Goal: Navigation & Orientation: Find specific page/section

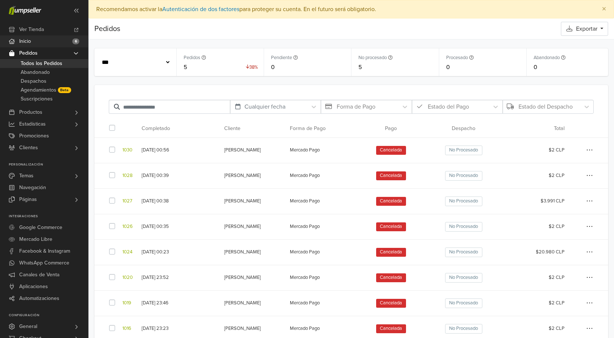
click at [36, 39] on link "Inicio 6" at bounding box center [44, 41] width 88 height 12
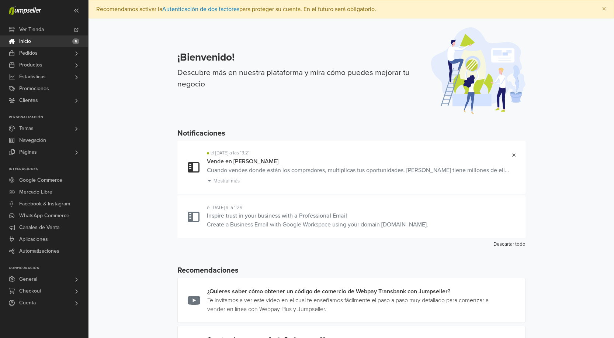
click at [406, 175] on div "el [DATE] a las 13:21 Vende en [GEOGRAPHIC_DATA] Cuando vendes donde están los …" at bounding box center [359, 166] width 304 height 35
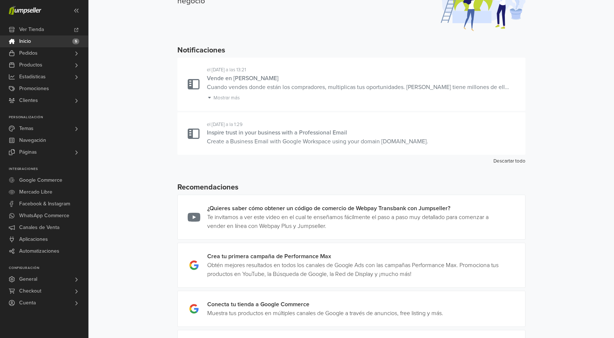
scroll to position [55, 0]
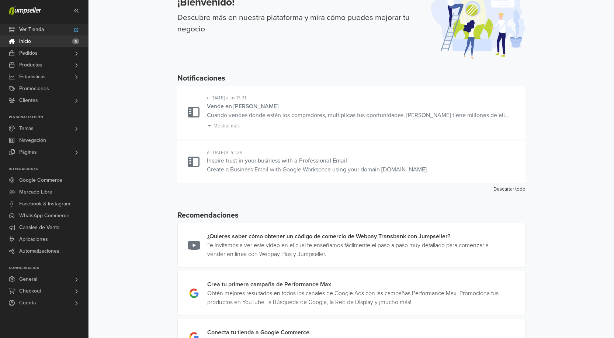
click at [58, 31] on link "Ver Tienda" at bounding box center [44, 30] width 88 height 12
click at [51, 153] on link "Páginas" at bounding box center [44, 152] width 88 height 12
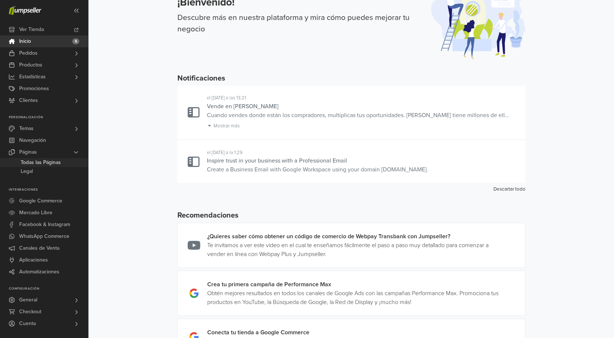
click at [50, 163] on span "Todas las Páginas" at bounding box center [41, 162] width 40 height 9
